Goal: Transaction & Acquisition: Purchase product/service

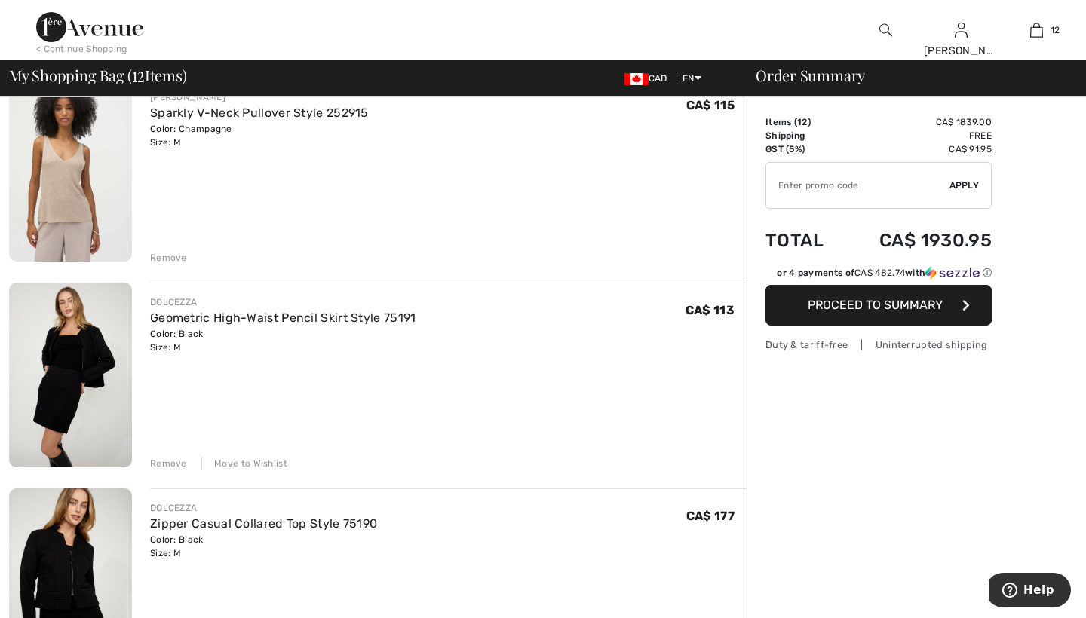
scroll to position [146, 0]
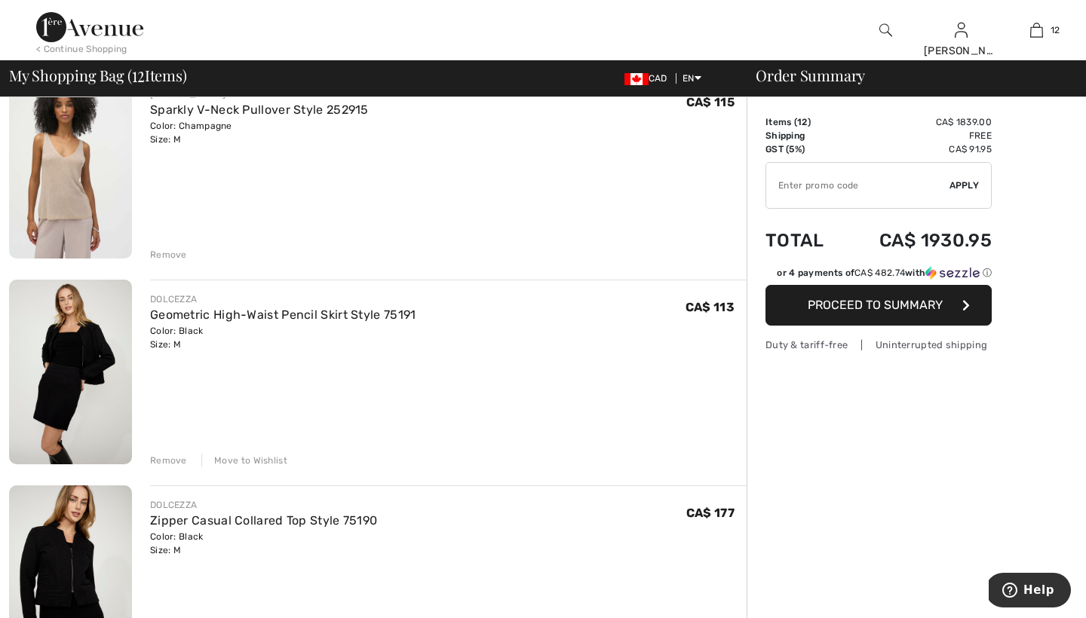
click at [241, 458] on div "Move to Wishlist" at bounding box center [244, 461] width 86 height 14
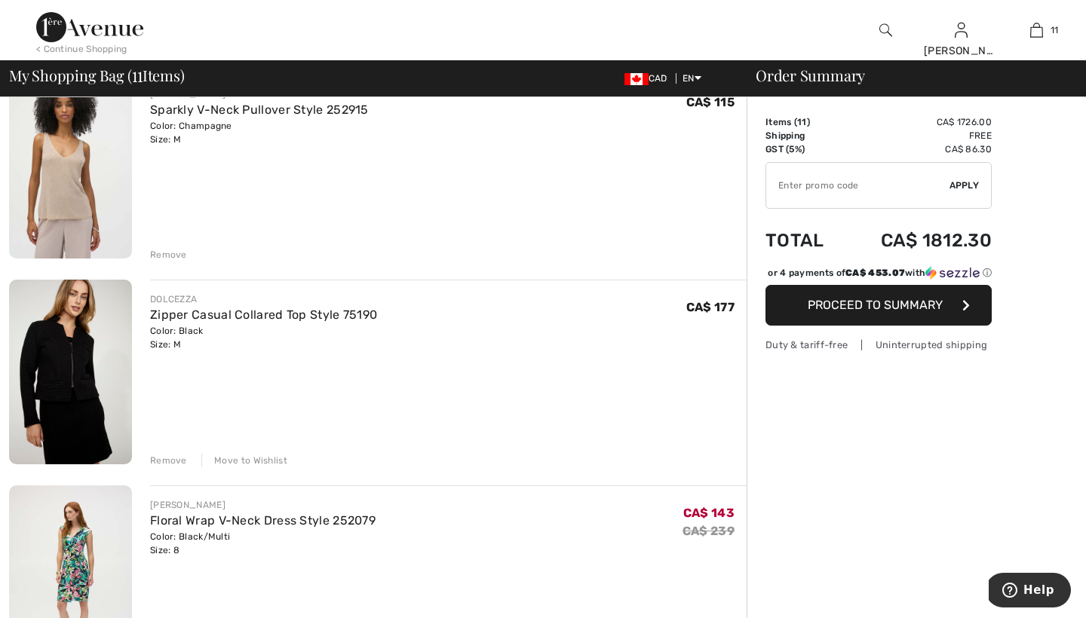
click at [264, 459] on div "Move to Wishlist" at bounding box center [244, 461] width 86 height 14
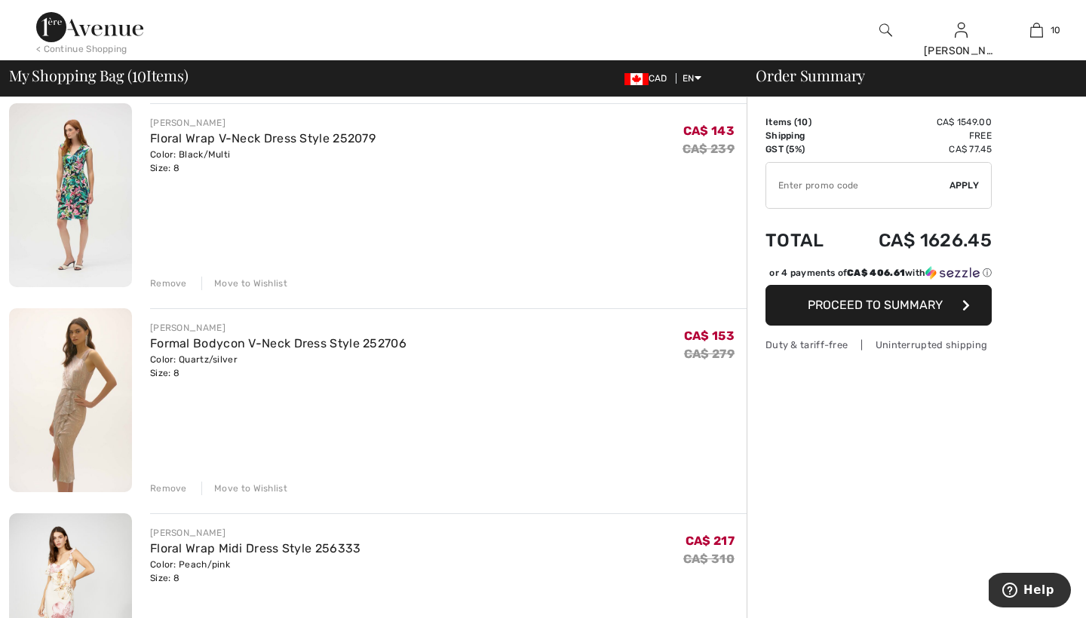
scroll to position [324, 0]
click at [172, 486] on div "Remove" at bounding box center [168, 487] width 37 height 14
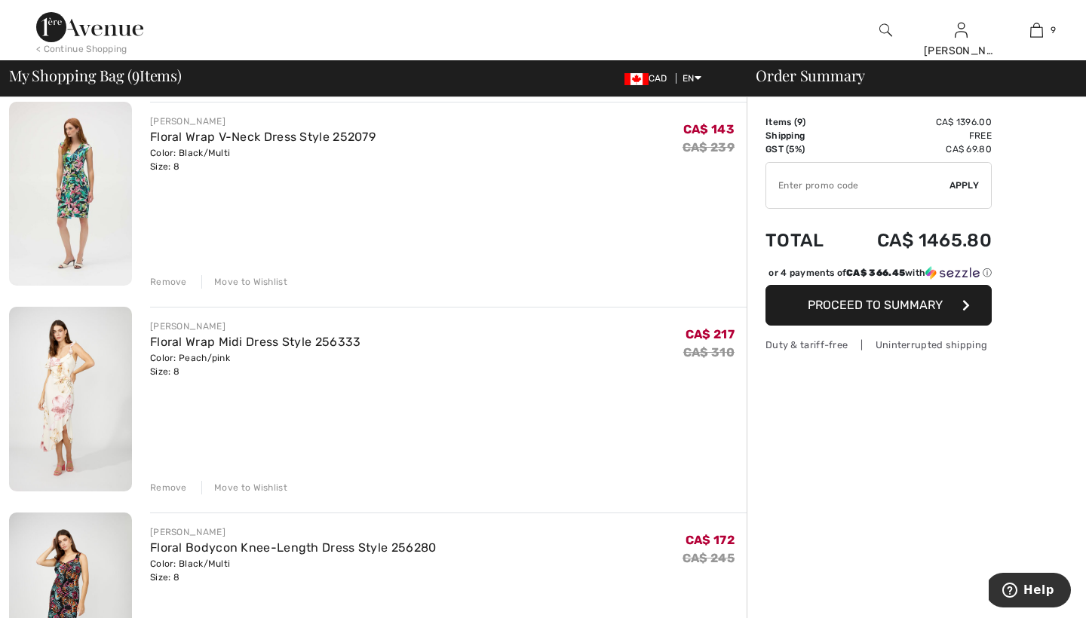
click at [170, 487] on div "Remove" at bounding box center [168, 488] width 37 height 14
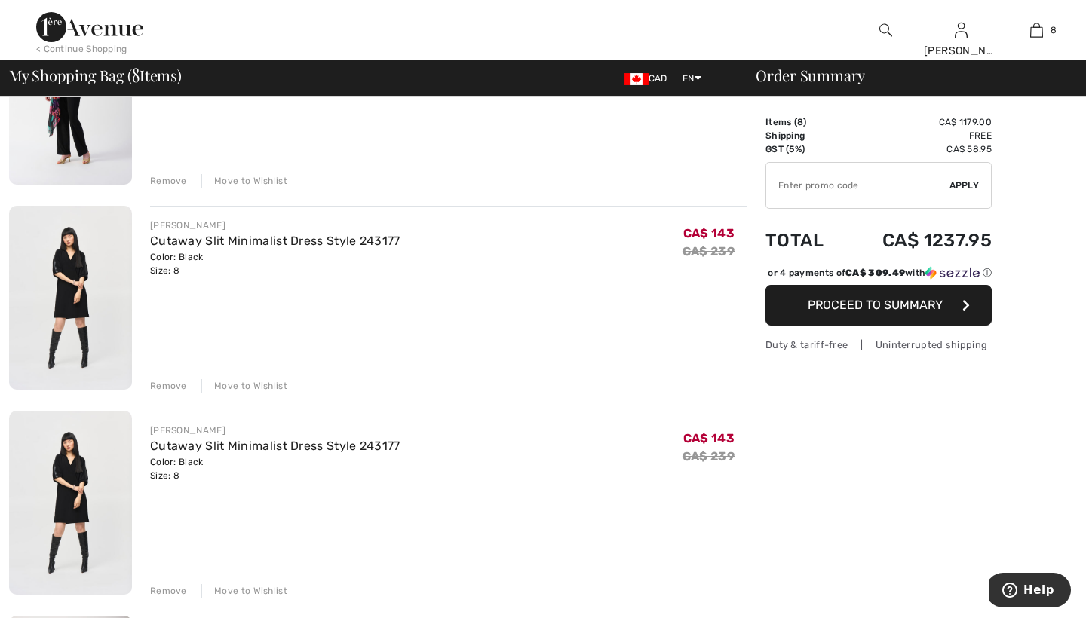
scroll to position [837, 0]
click at [172, 385] on div "Remove" at bounding box center [168, 386] width 37 height 14
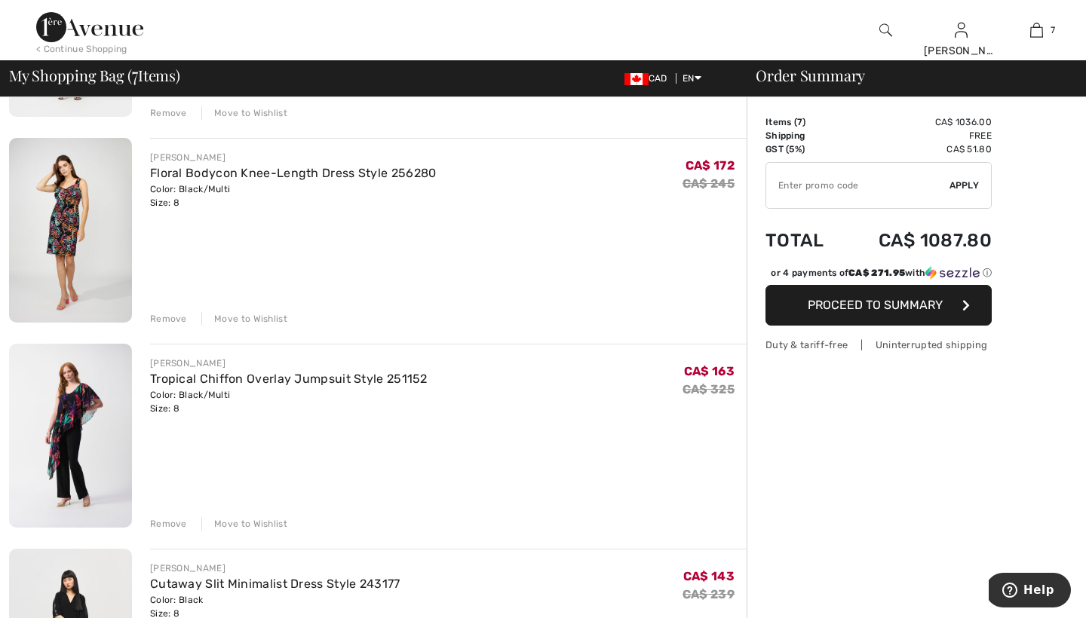
scroll to position [487, 0]
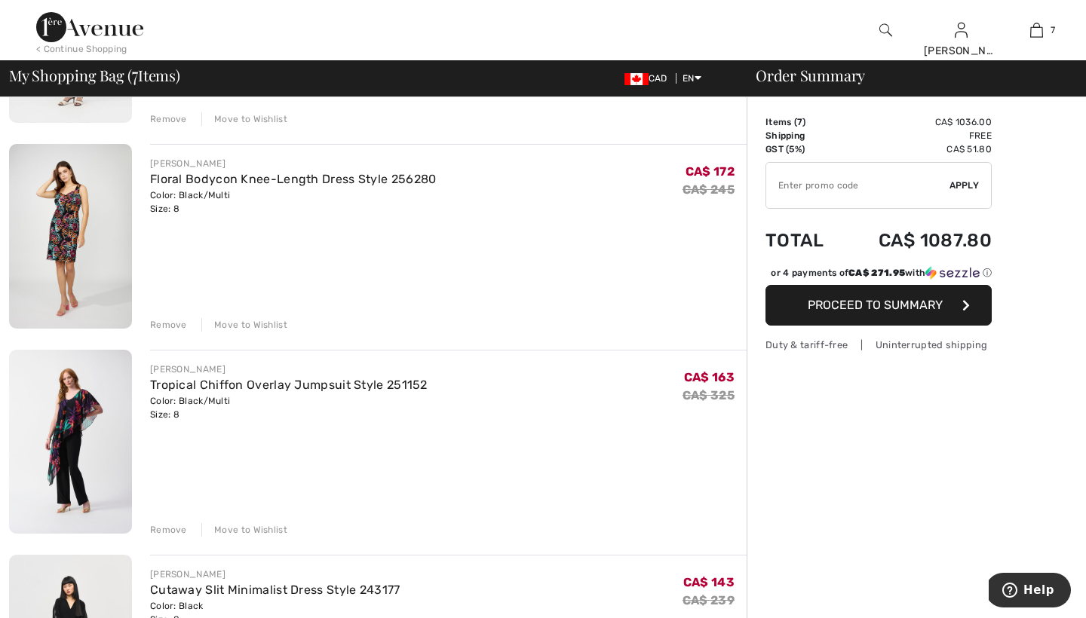
click at [166, 526] on div "Remove" at bounding box center [168, 530] width 37 height 14
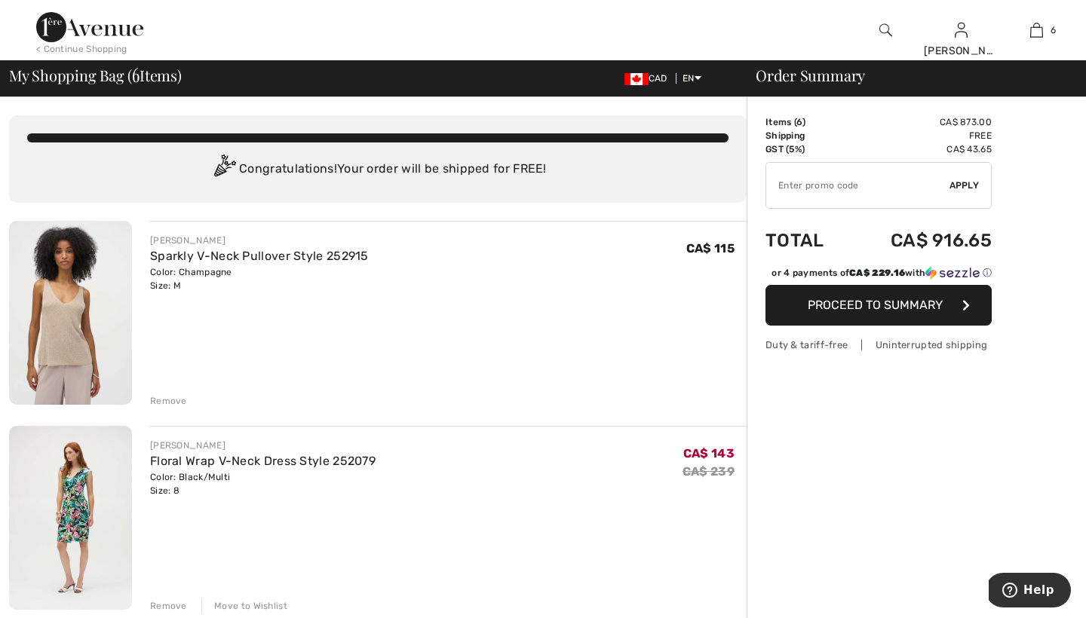
scroll to position [0, 0]
click at [362, 306] on div "JOSEPH RIBKOFF Sparkly V-Neck Pullover Style 252915 Color: Champagne Size: M Fi…" at bounding box center [448, 314] width 596 height 187
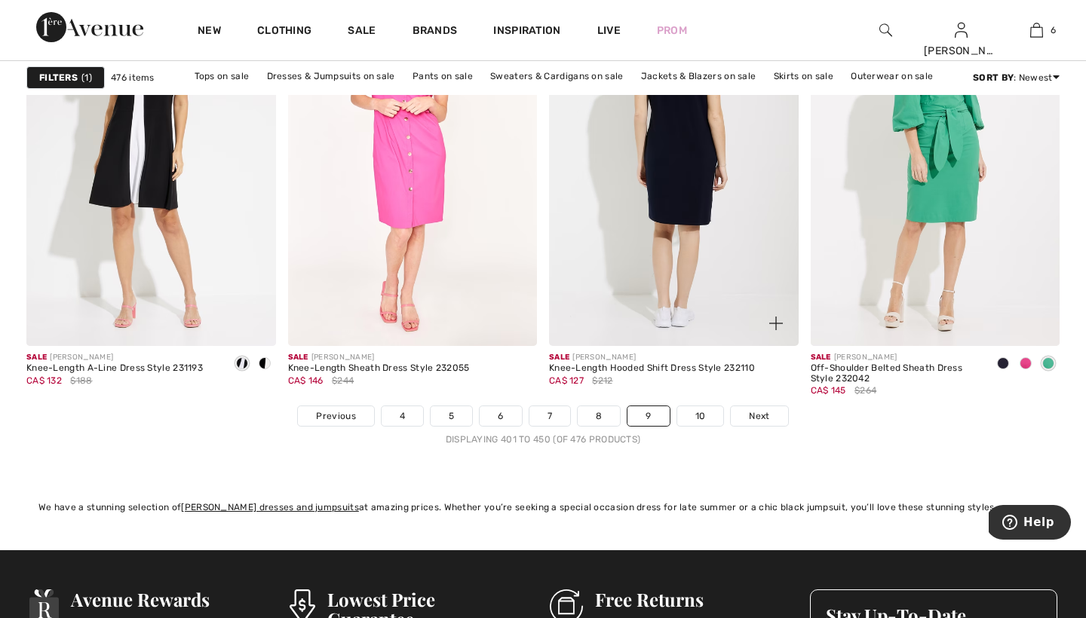
scroll to position [6558, 0]
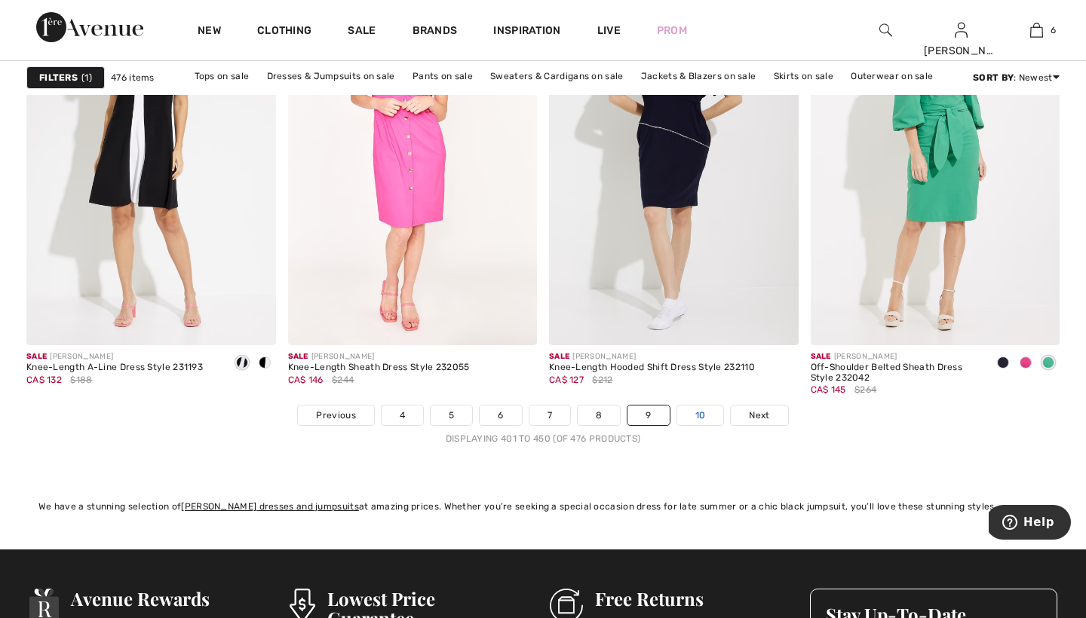
click at [699, 412] on link "10" at bounding box center [700, 416] width 47 height 20
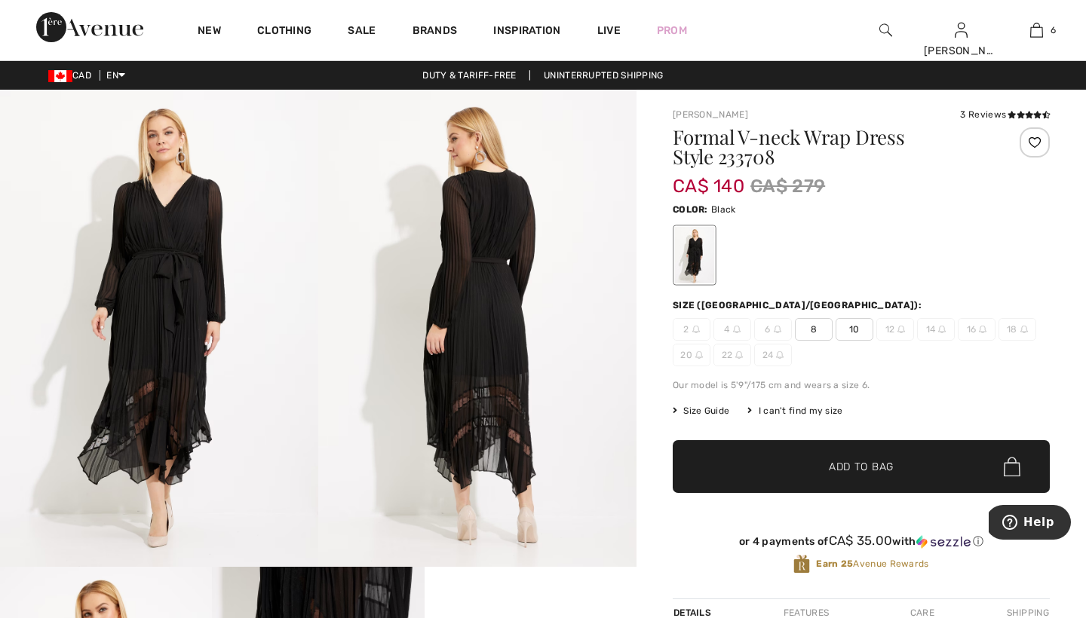
click at [817, 329] on span "8" at bounding box center [814, 329] width 38 height 23
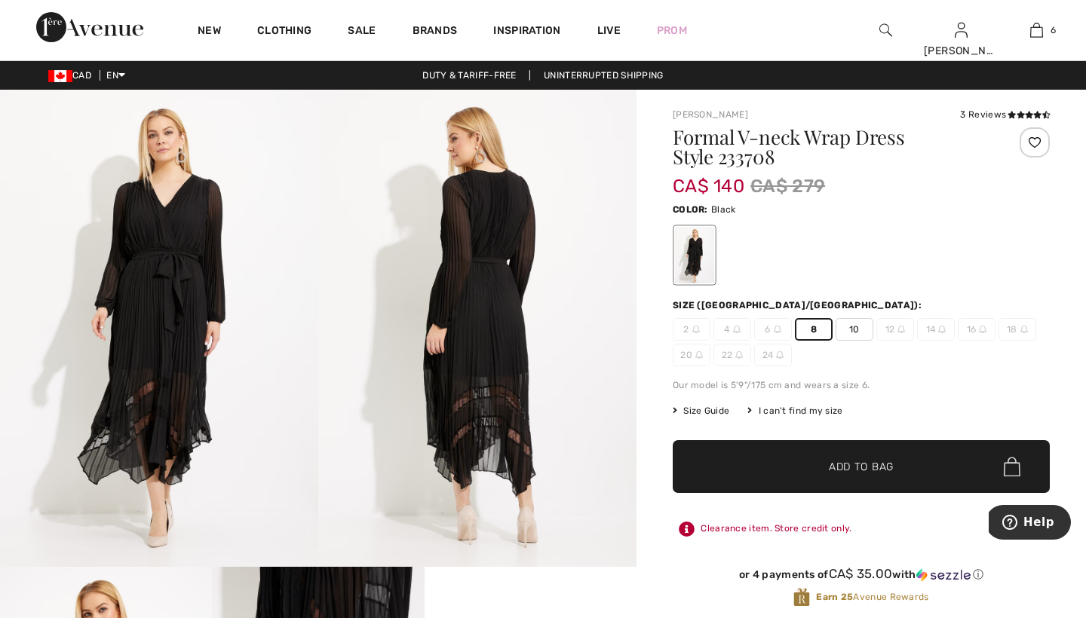
click at [845, 465] on span "Add to Bag" at bounding box center [861, 467] width 65 height 16
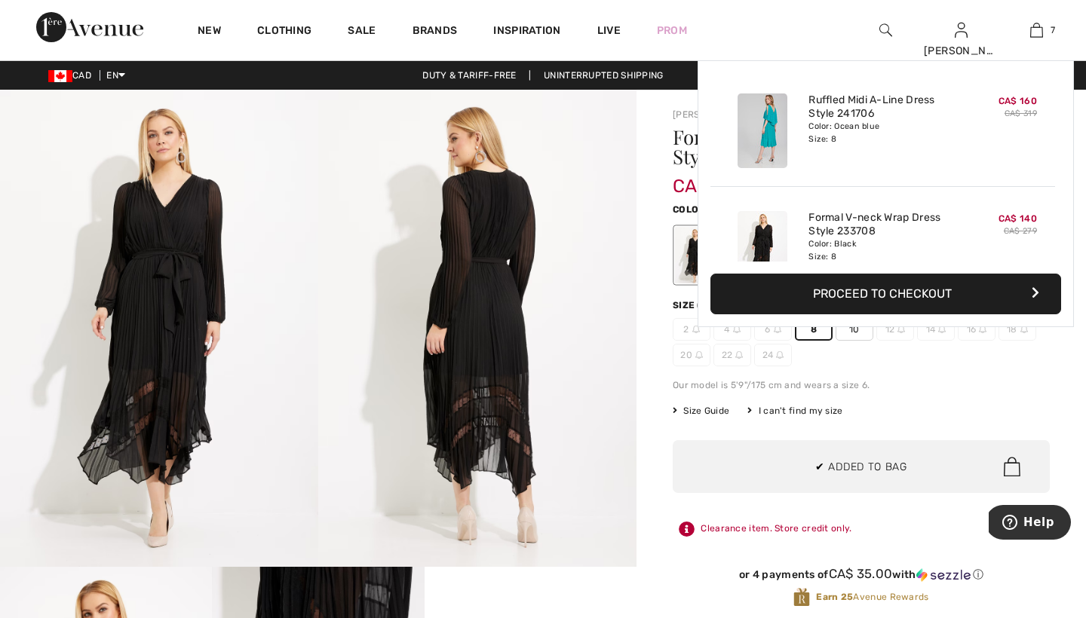
scroll to position [635, 0]
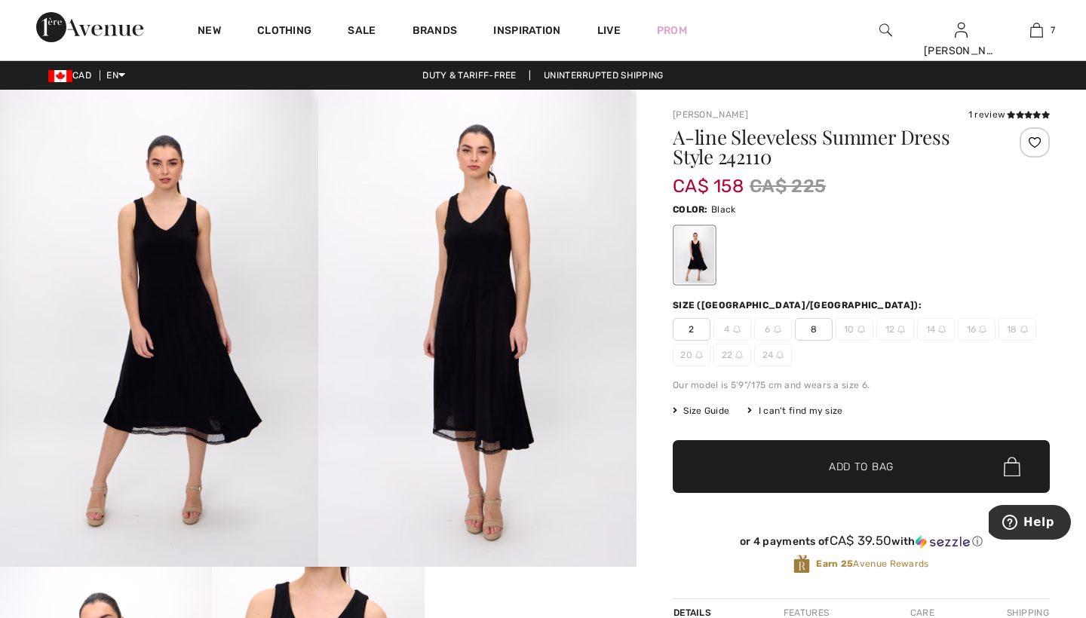
click at [814, 327] on span "8" at bounding box center [814, 329] width 38 height 23
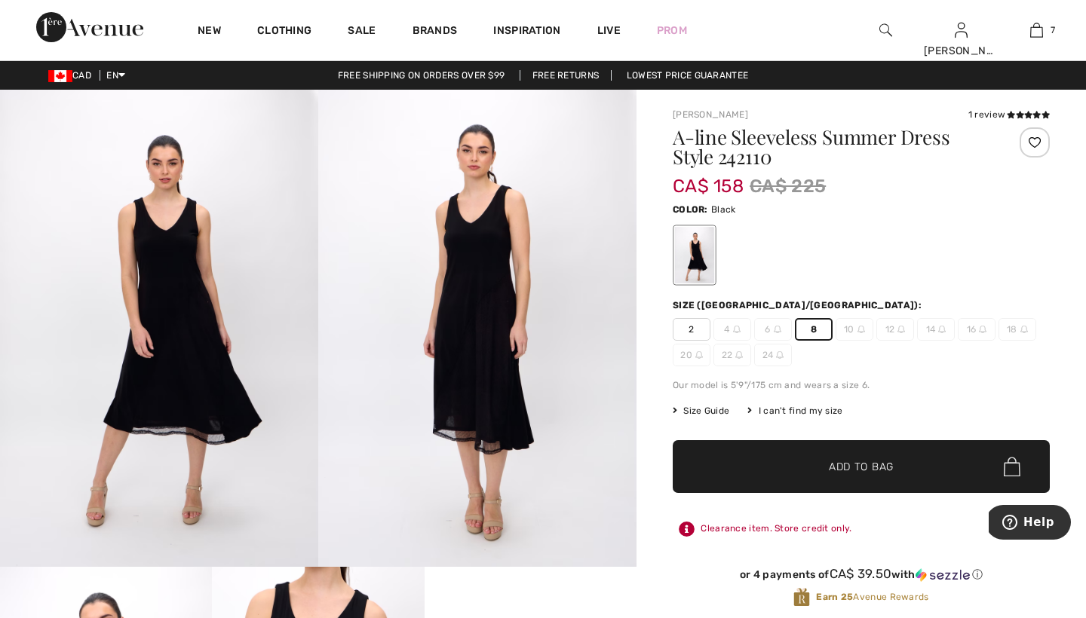
click at [836, 466] on span "Add to Bag" at bounding box center [861, 467] width 65 height 16
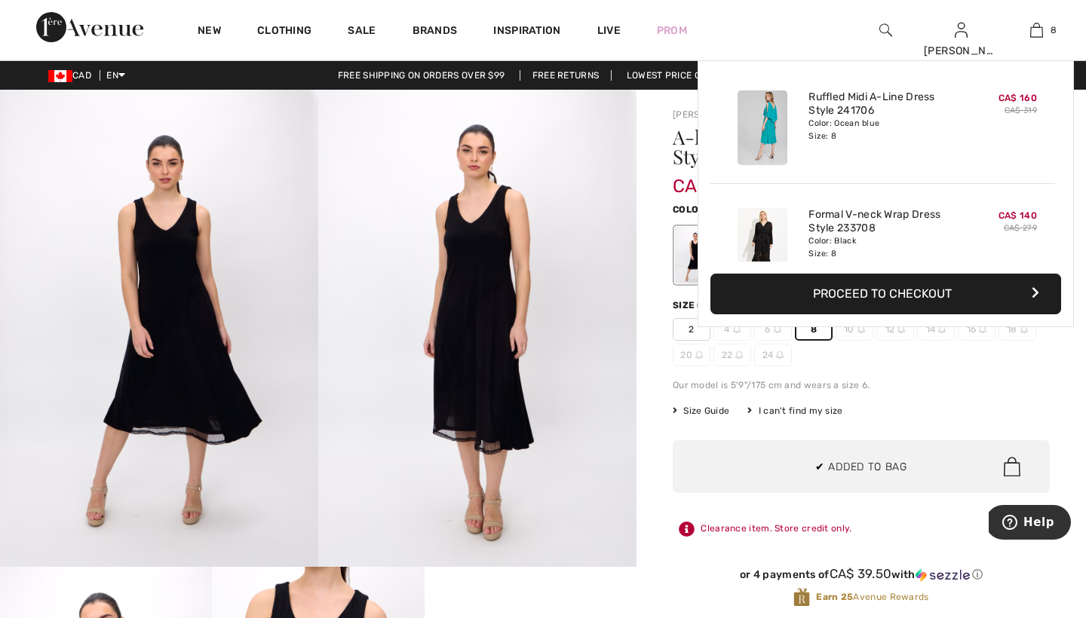
scroll to position [753, 0]
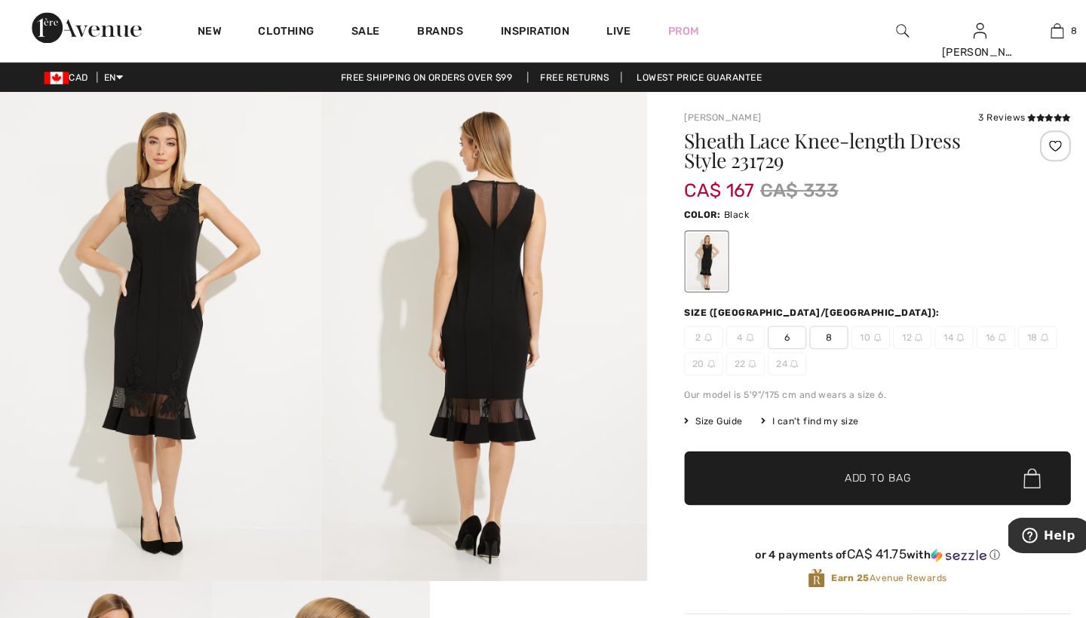
click at [812, 326] on span "8" at bounding box center [814, 329] width 38 height 23
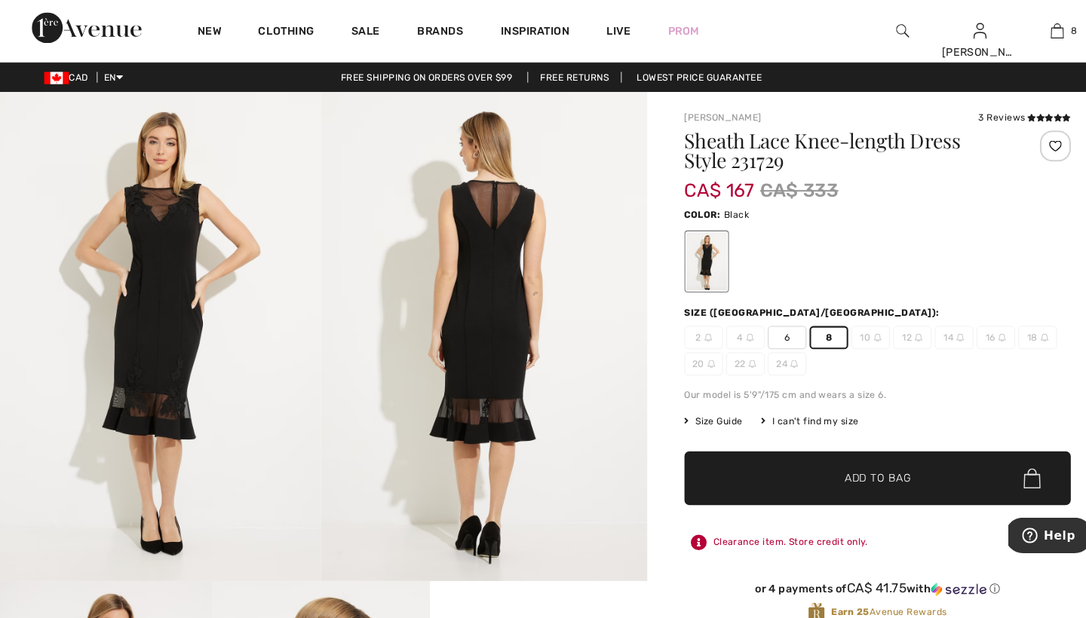
click at [840, 463] on span "Add to Bag" at bounding box center [861, 467] width 65 height 16
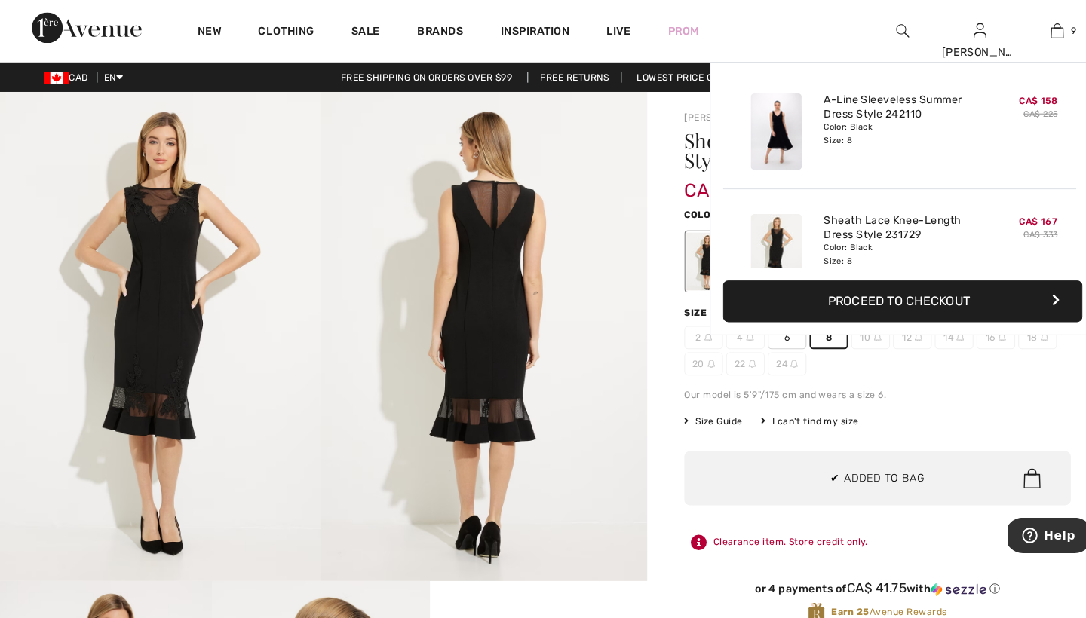
scroll to position [870, 0]
